Goal: Information Seeking & Learning: Learn about a topic

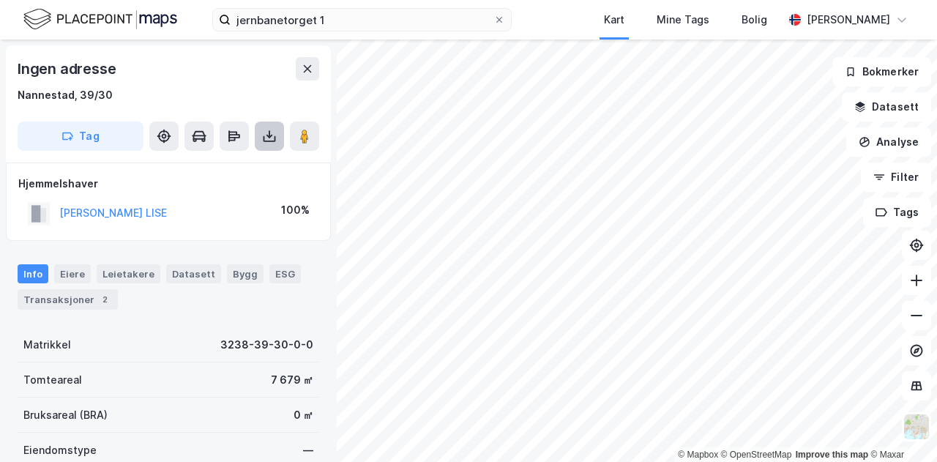
click at [267, 137] on icon at bounding box center [269, 136] width 15 height 15
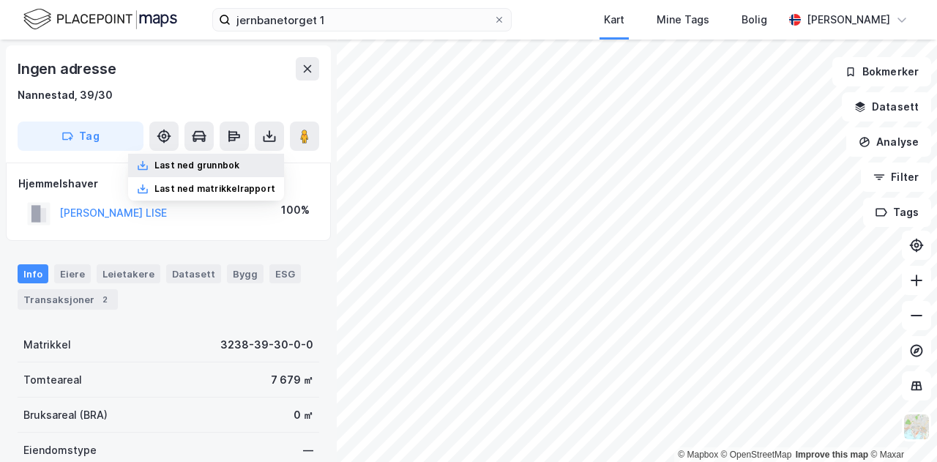
click at [256, 162] on div "Last ned grunnbok" at bounding box center [206, 165] width 156 height 23
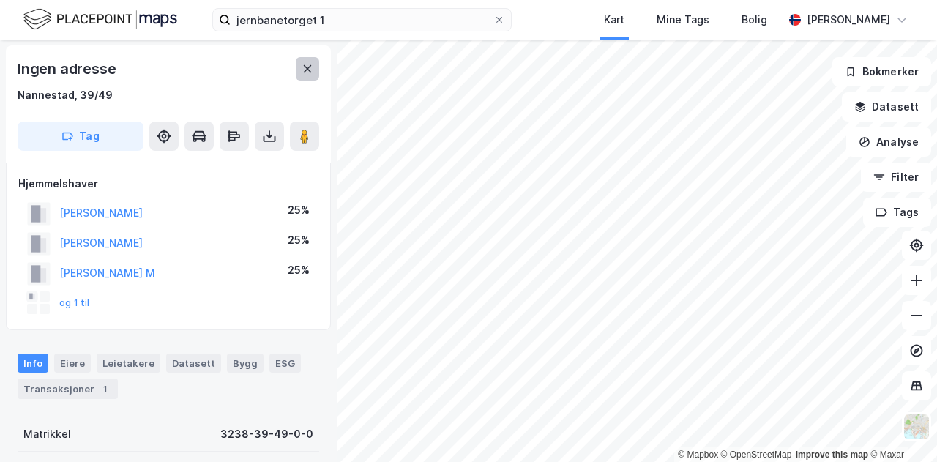
click at [304, 64] on icon at bounding box center [307, 69] width 12 height 12
